Goal: Information Seeking & Learning: Check status

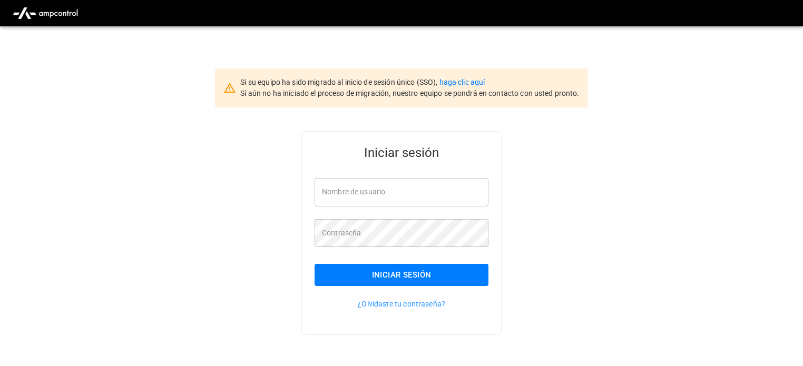
type input "**********"
click at [421, 274] on button "Iniciar sesión" at bounding box center [402, 275] width 174 height 22
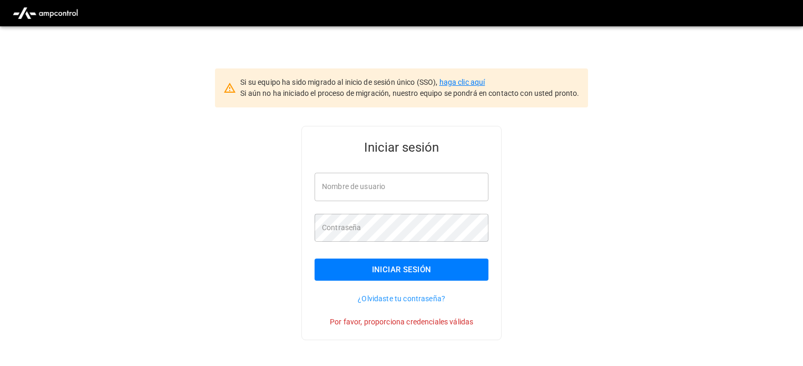
click at [483, 81] on link "haga clic aquí" at bounding box center [463, 82] width 46 height 8
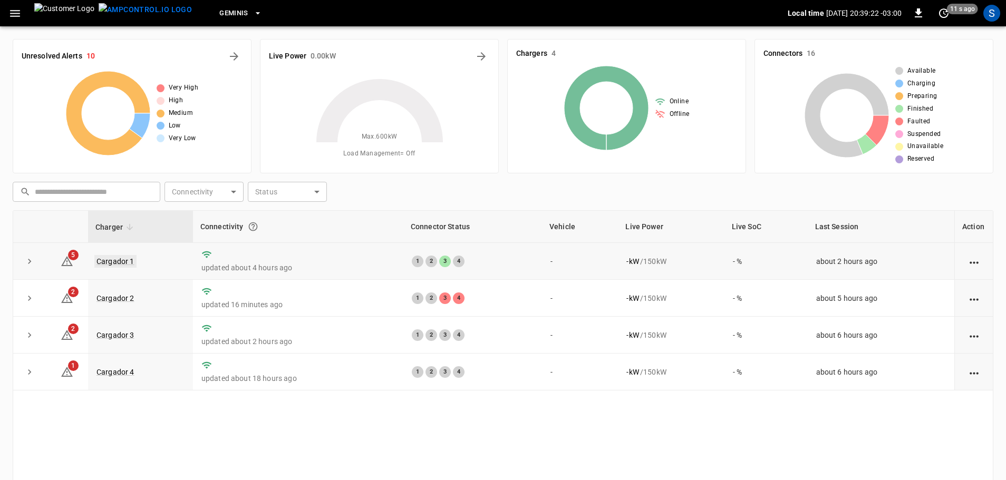
click at [122, 265] on link "Cargador 1" at bounding box center [115, 261] width 42 height 13
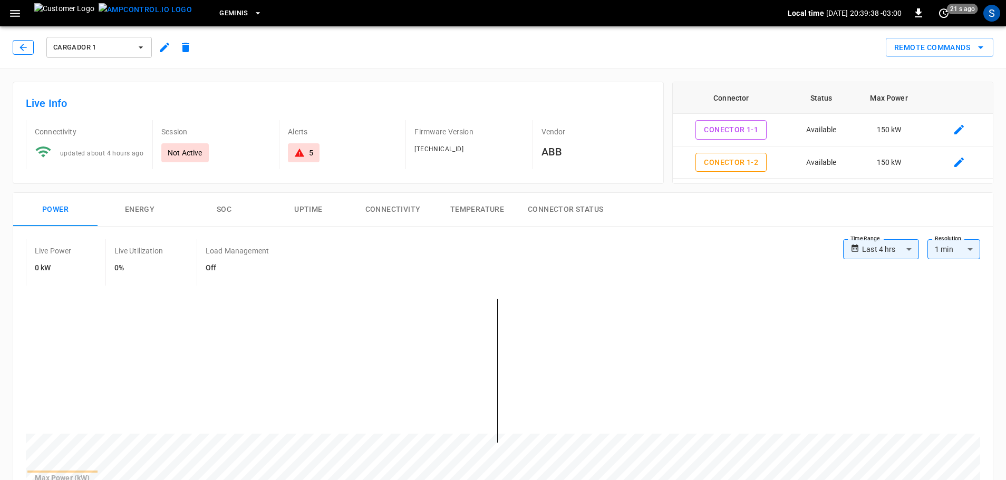
click at [18, 48] on icon "button" at bounding box center [23, 47] width 11 height 11
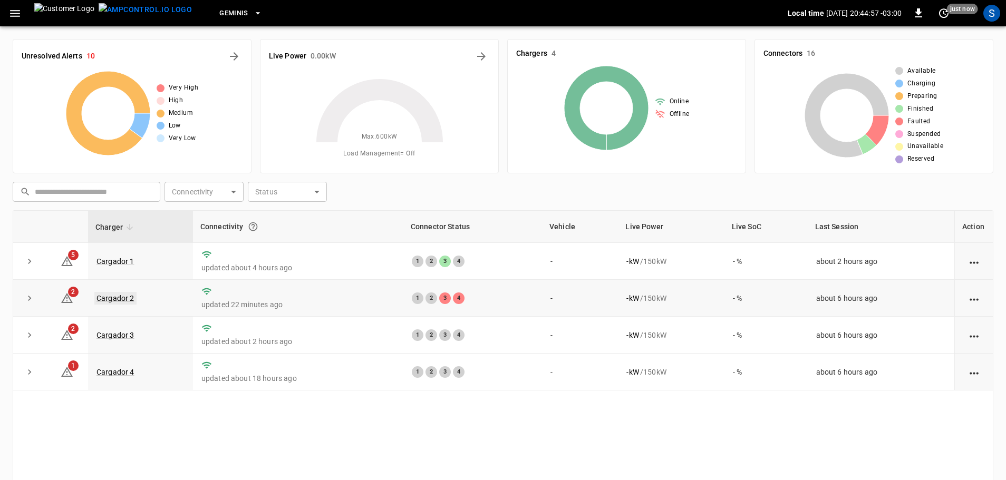
click at [124, 297] on link "Cargador 2" at bounding box center [115, 298] width 42 height 13
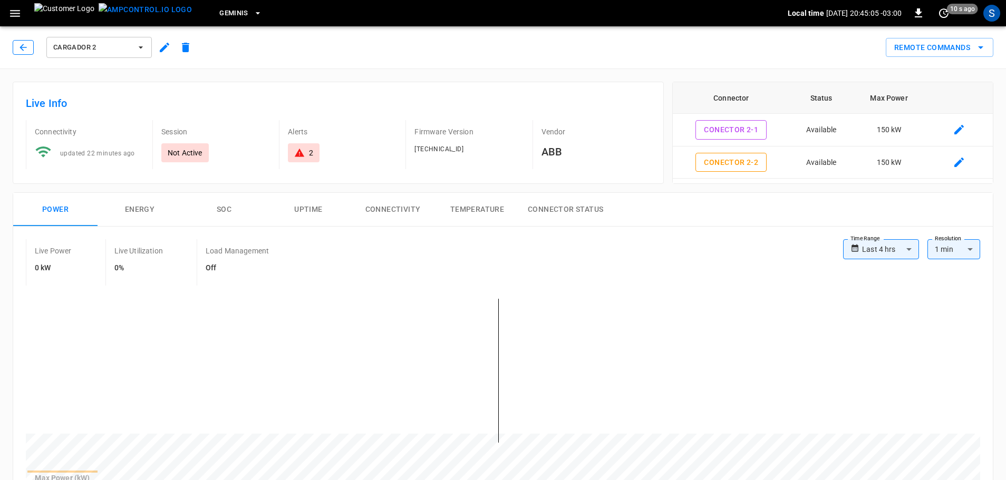
click at [18, 46] on icon "button" at bounding box center [23, 47] width 11 height 11
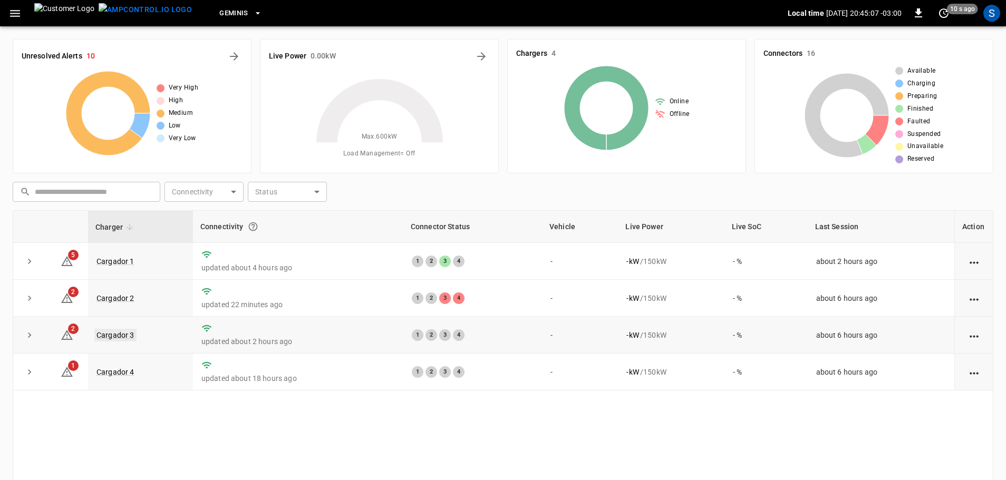
click at [123, 335] on link "Cargador 3" at bounding box center [115, 335] width 42 height 13
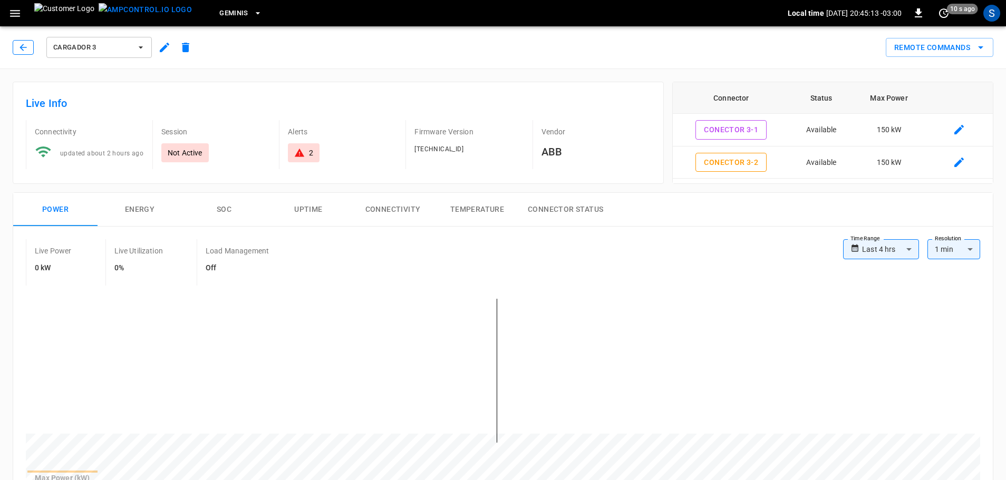
click at [27, 52] on icon "button" at bounding box center [23, 47] width 11 height 11
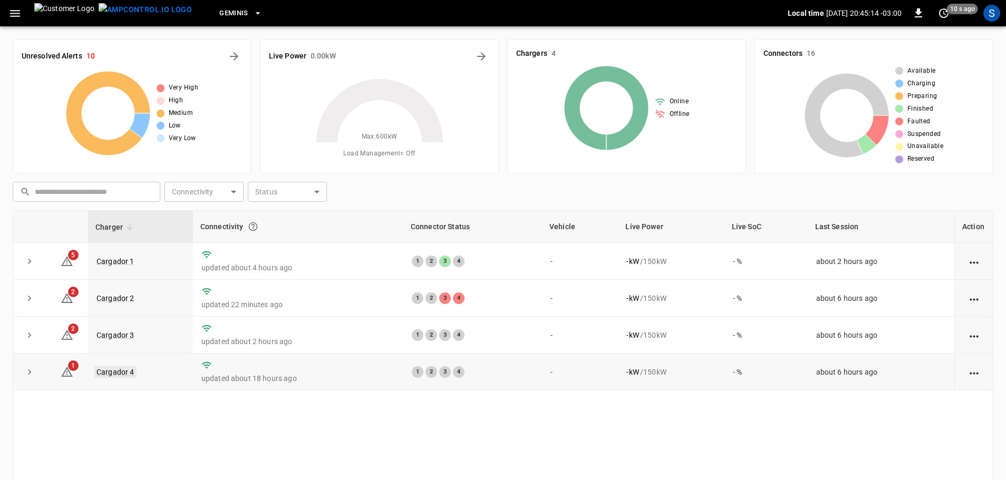
click at [129, 366] on link "Cargador 4" at bounding box center [115, 372] width 42 height 13
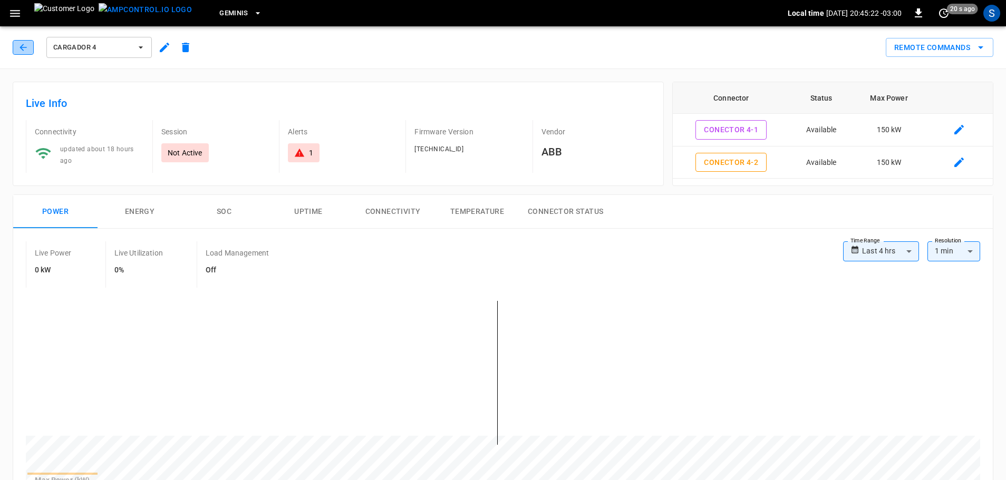
click at [23, 40] on button "button" at bounding box center [23, 47] width 21 height 15
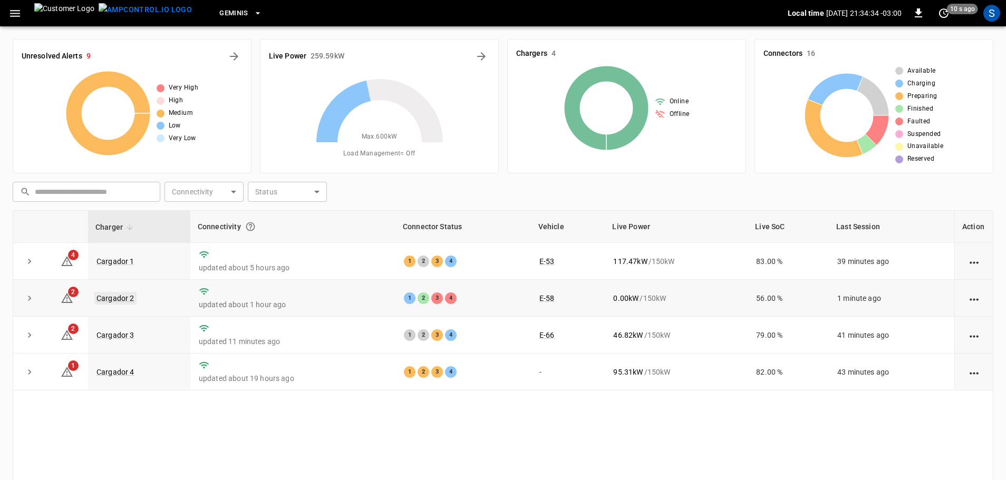
click at [130, 295] on link "Cargador 2" at bounding box center [115, 298] width 42 height 13
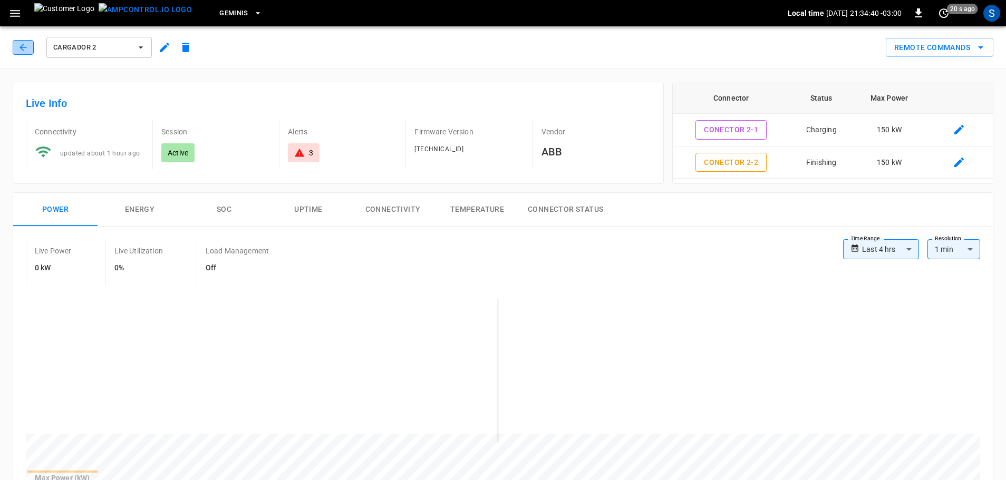
click at [26, 44] on icon "button" at bounding box center [23, 47] width 11 height 11
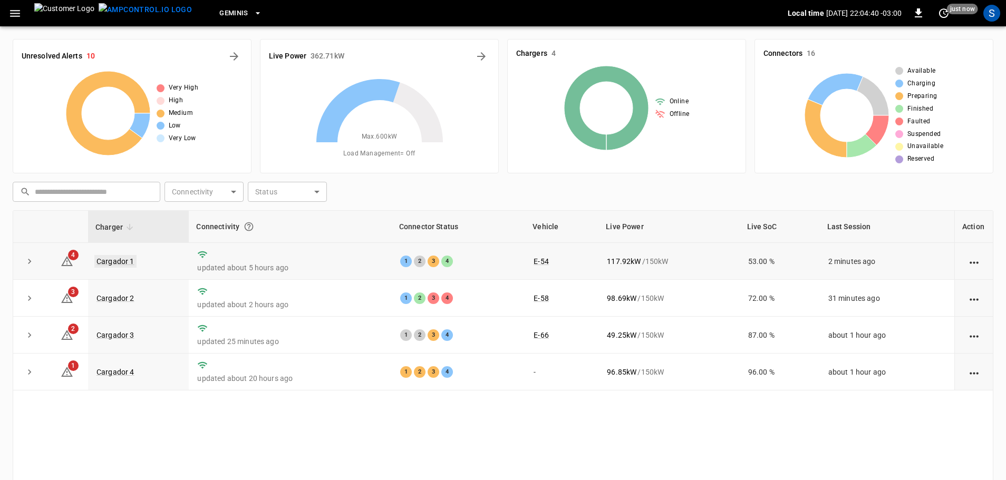
click at [114, 259] on link "Cargador 1" at bounding box center [115, 261] width 42 height 13
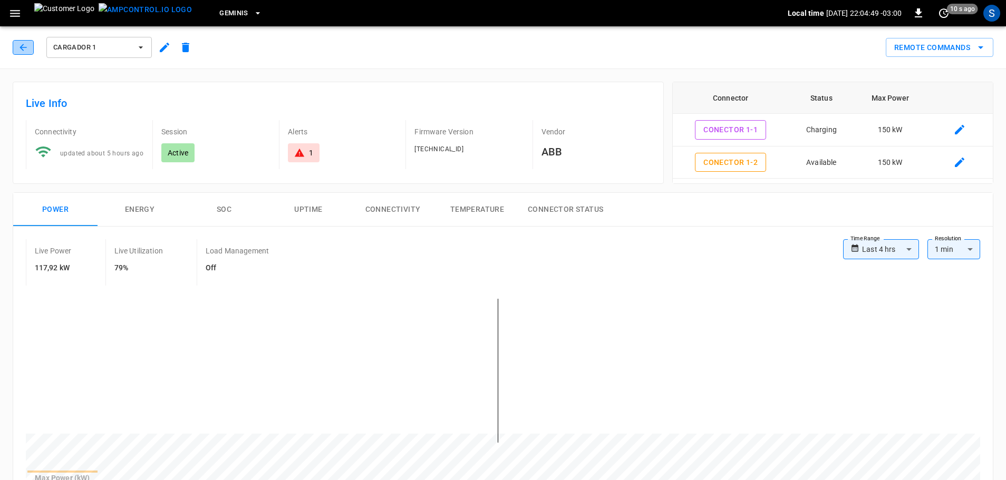
click at [24, 46] on icon "button" at bounding box center [23, 47] width 11 height 11
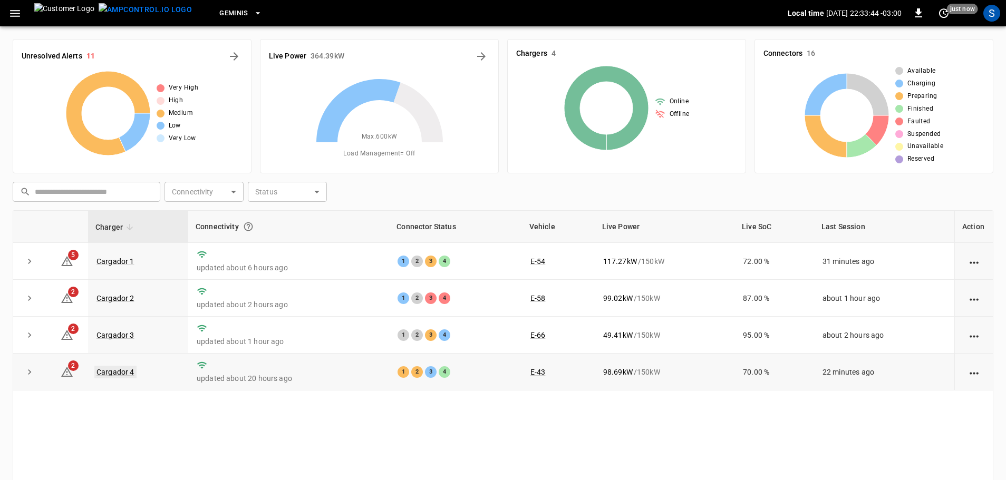
click at [129, 366] on link "Cargador 4" at bounding box center [115, 372] width 42 height 13
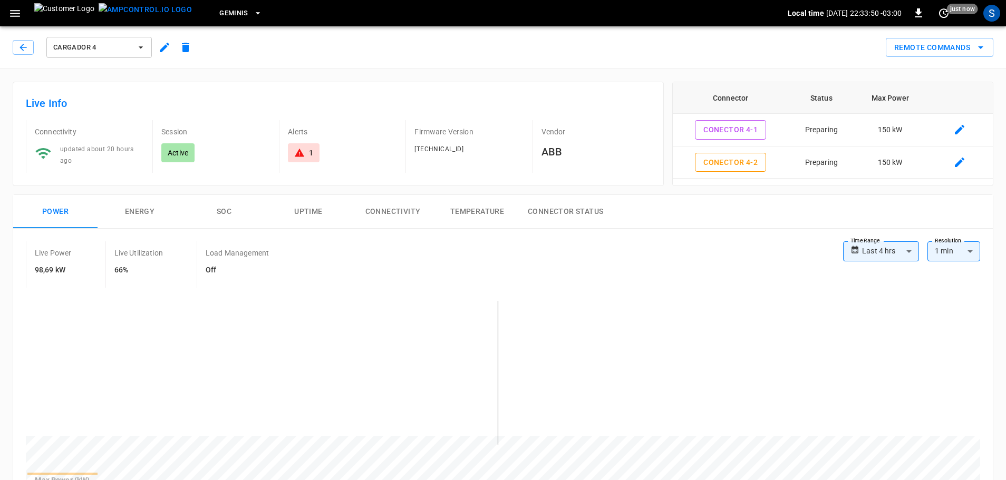
click at [26, 55] on div "Cargador 4" at bounding box center [104, 47] width 183 height 25
click at [26, 48] on icon "button" at bounding box center [23, 47] width 11 height 11
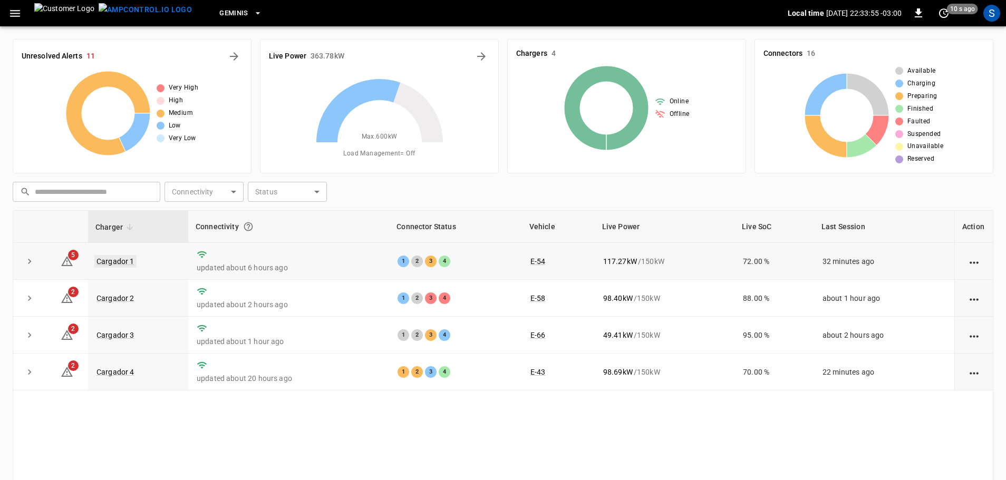
click at [128, 264] on link "Cargador 1" at bounding box center [115, 261] width 42 height 13
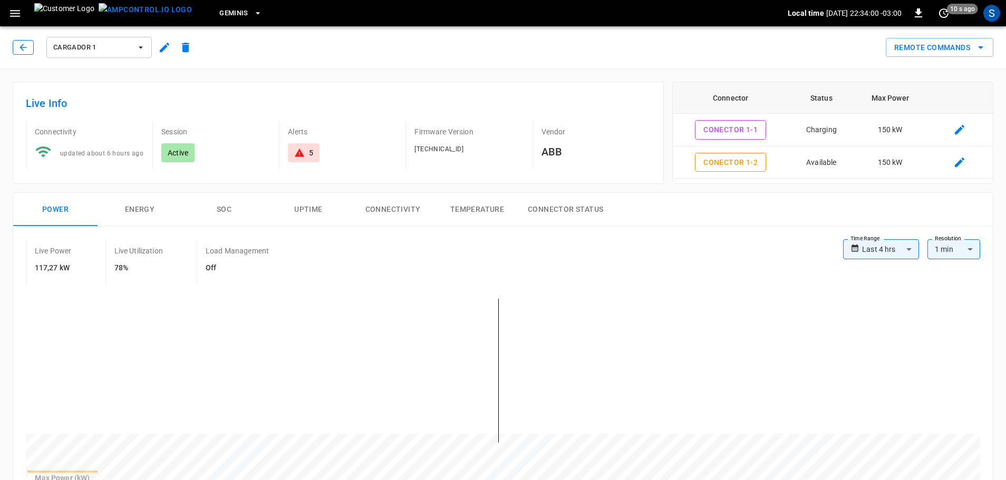
click at [22, 47] on icon "button" at bounding box center [23, 47] width 11 height 11
